Goal: Check status: Check status

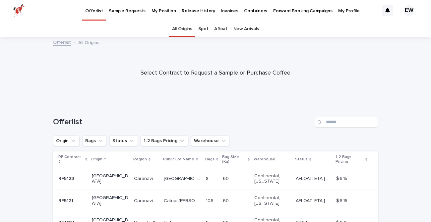
click at [186, 15] on link "Release History" at bounding box center [198, 10] width 39 height 21
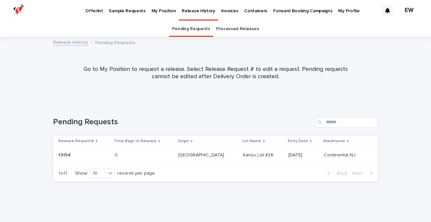
click at [228, 29] on link "Processed Releases" at bounding box center [237, 29] width 43 height 16
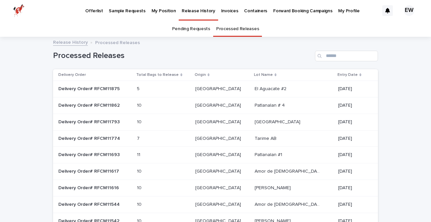
click at [193, 95] on td "5 5" at bounding box center [163, 89] width 58 height 17
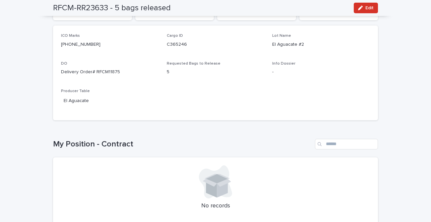
scroll to position [80, 0]
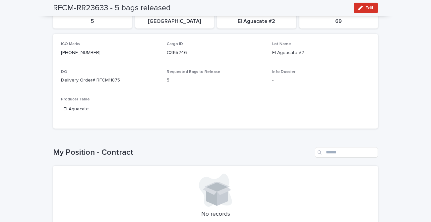
click at [86, 109] on link "El Aguacate" at bounding box center [76, 109] width 25 height 7
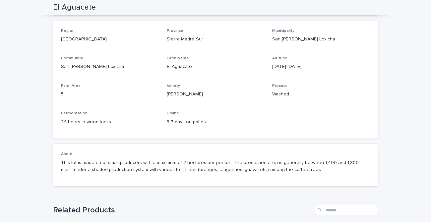
scroll to position [115, 0]
